Goal: Task Accomplishment & Management: Manage account settings

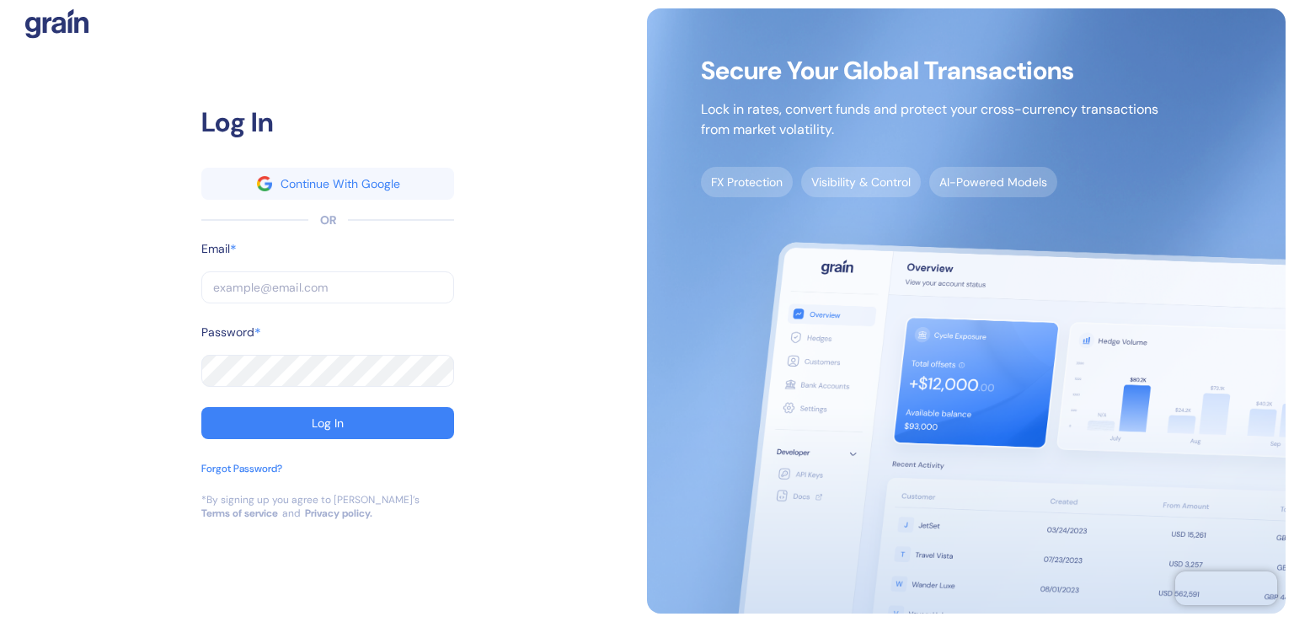
click at [249, 287] on input "text" at bounding box center [327, 287] width 253 height 32
type input "[PERSON_NAME][EMAIL_ADDRESS][DOMAIN_NAME]"
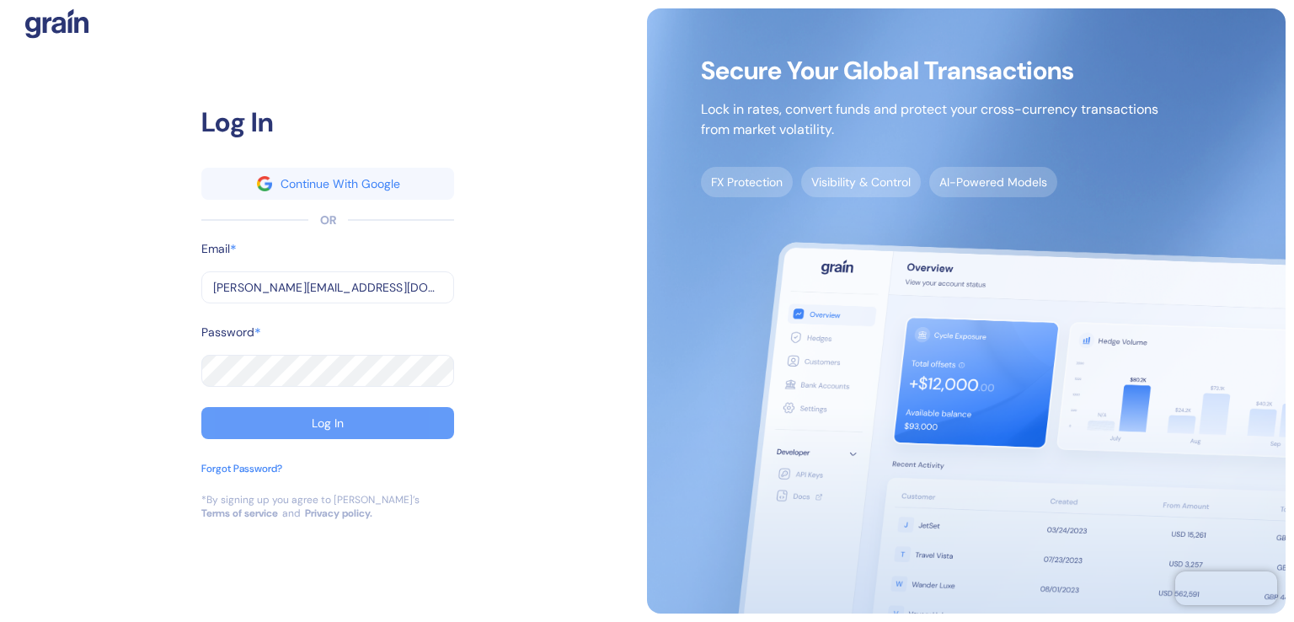
click at [334, 423] on div "Log In" at bounding box center [328, 423] width 32 height 12
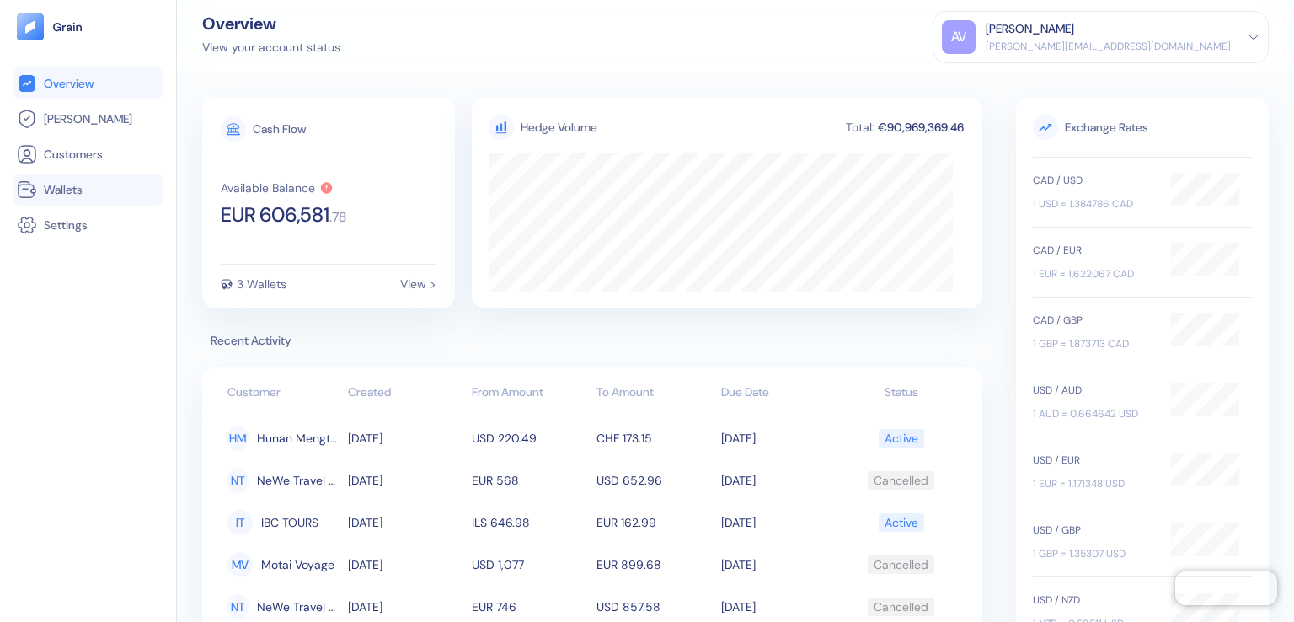
click at [78, 190] on span "Wallets" at bounding box center [63, 189] width 39 height 17
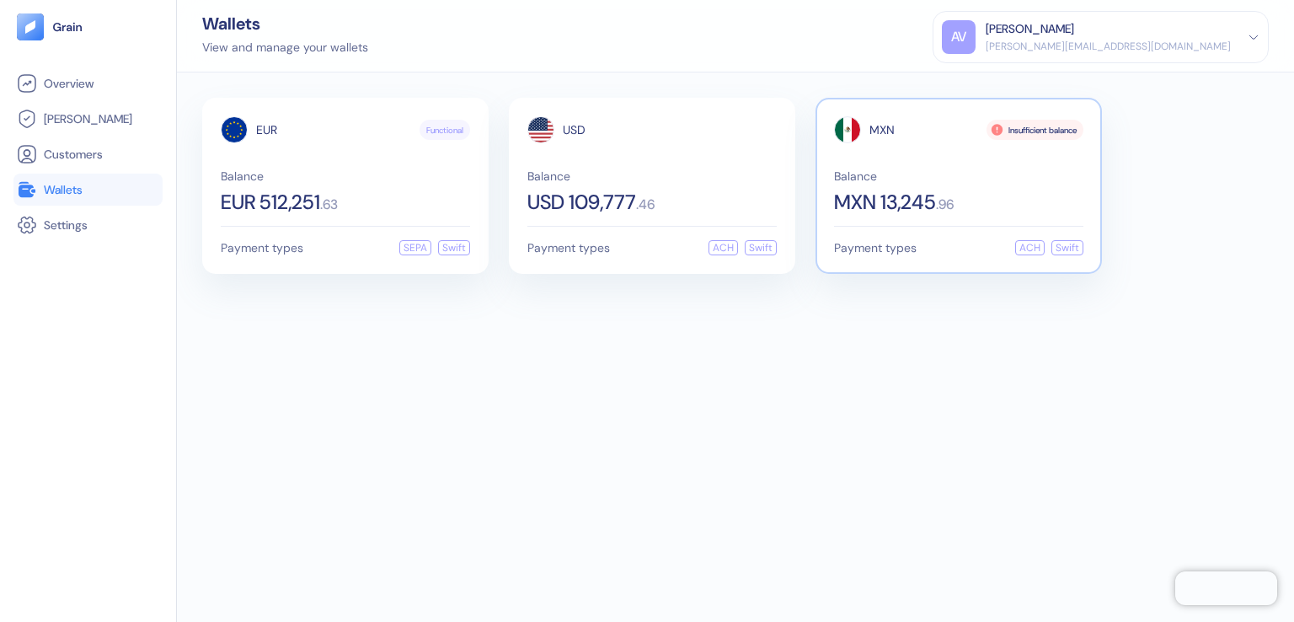
click at [911, 192] on span "MXN 13,245" at bounding box center [885, 202] width 102 height 20
